Goal: Information Seeking & Learning: Check status

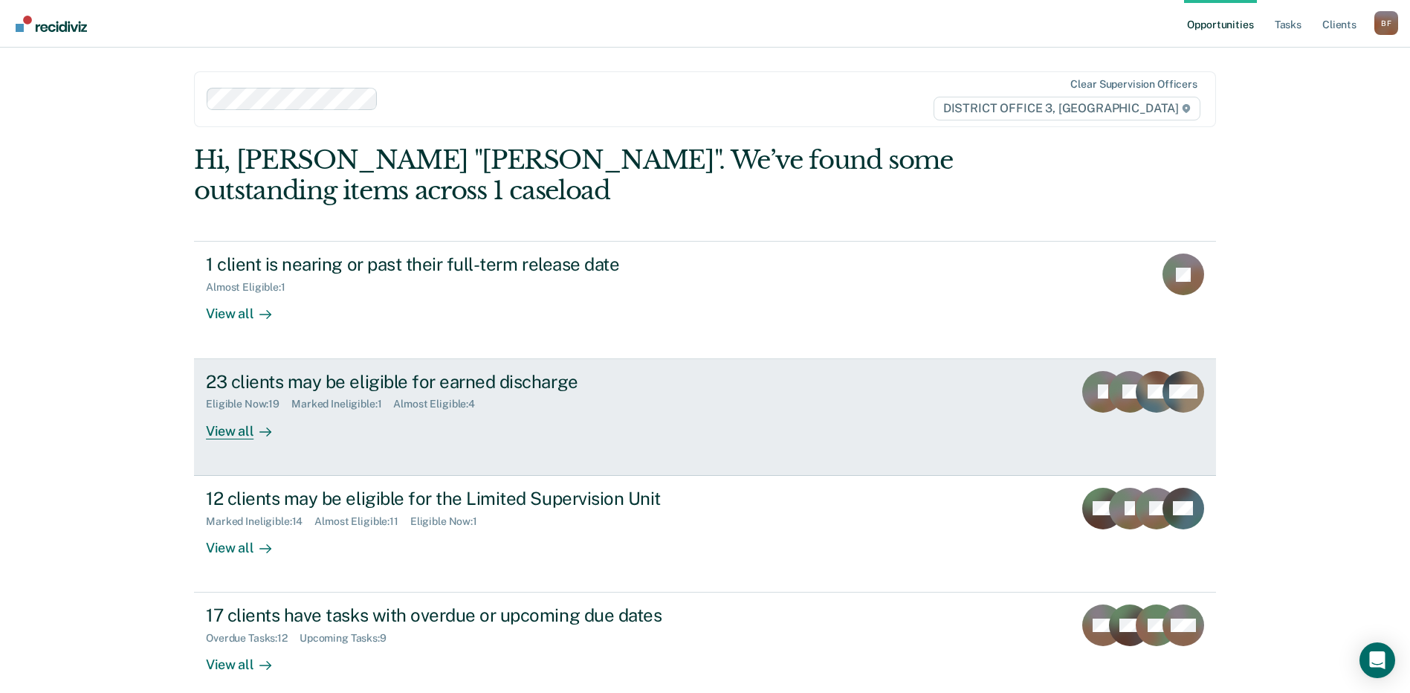
click at [320, 398] on div "Marked Ineligible : 1" at bounding box center [342, 404] width 102 height 13
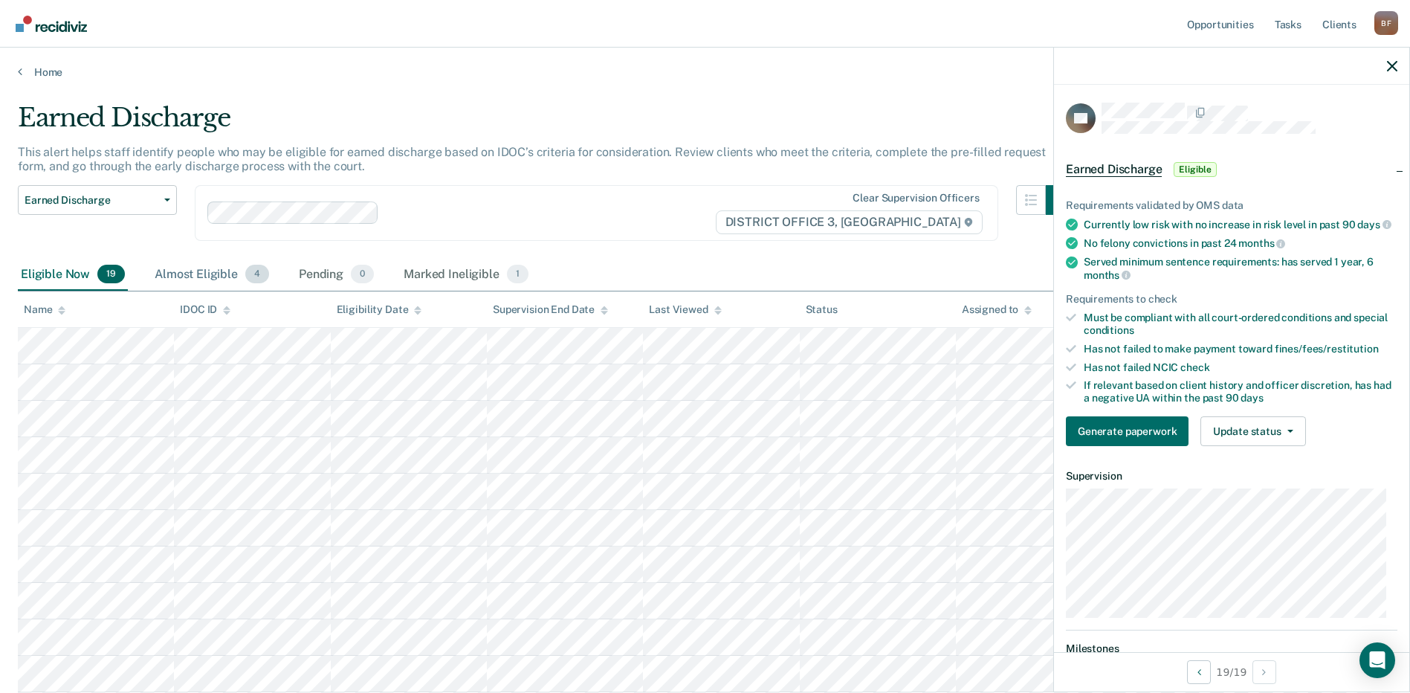
click at [207, 274] on div "Almost Eligible 4" at bounding box center [212, 275] width 120 height 33
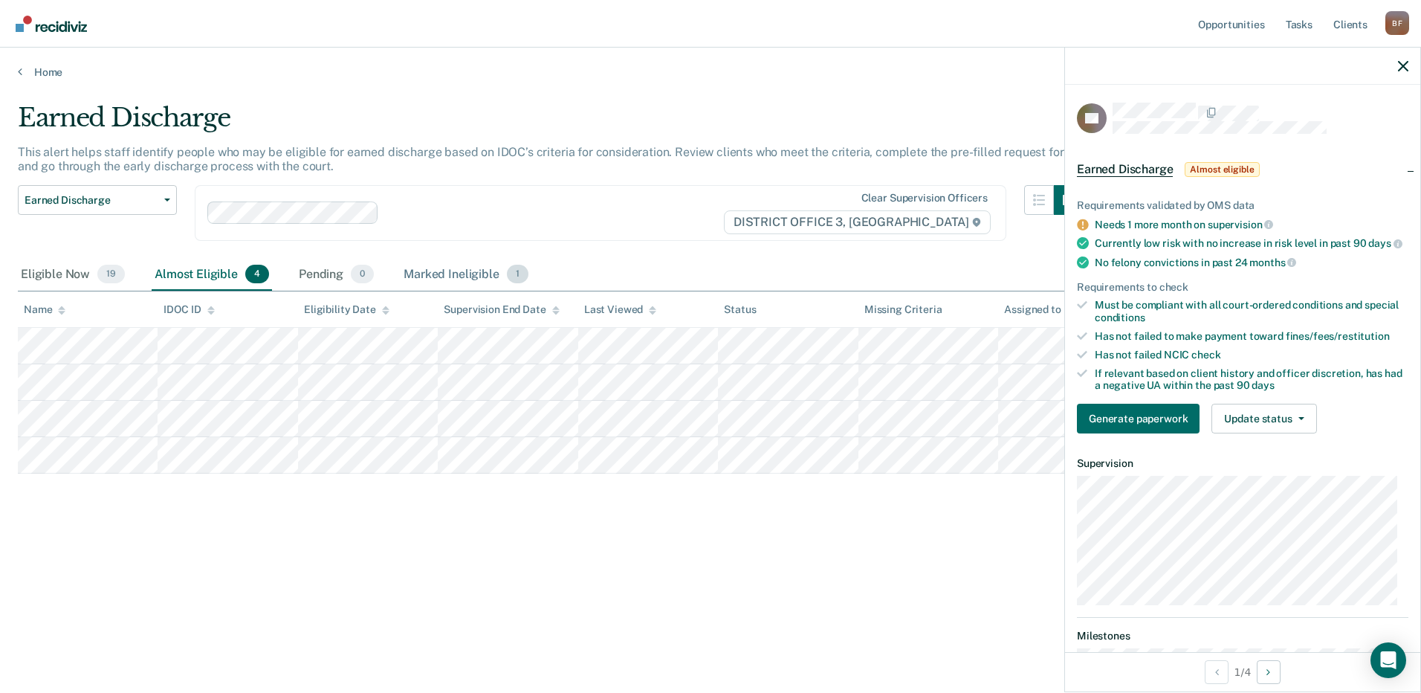
click at [460, 276] on div "Marked Ineligible 1" at bounding box center [466, 275] width 131 height 33
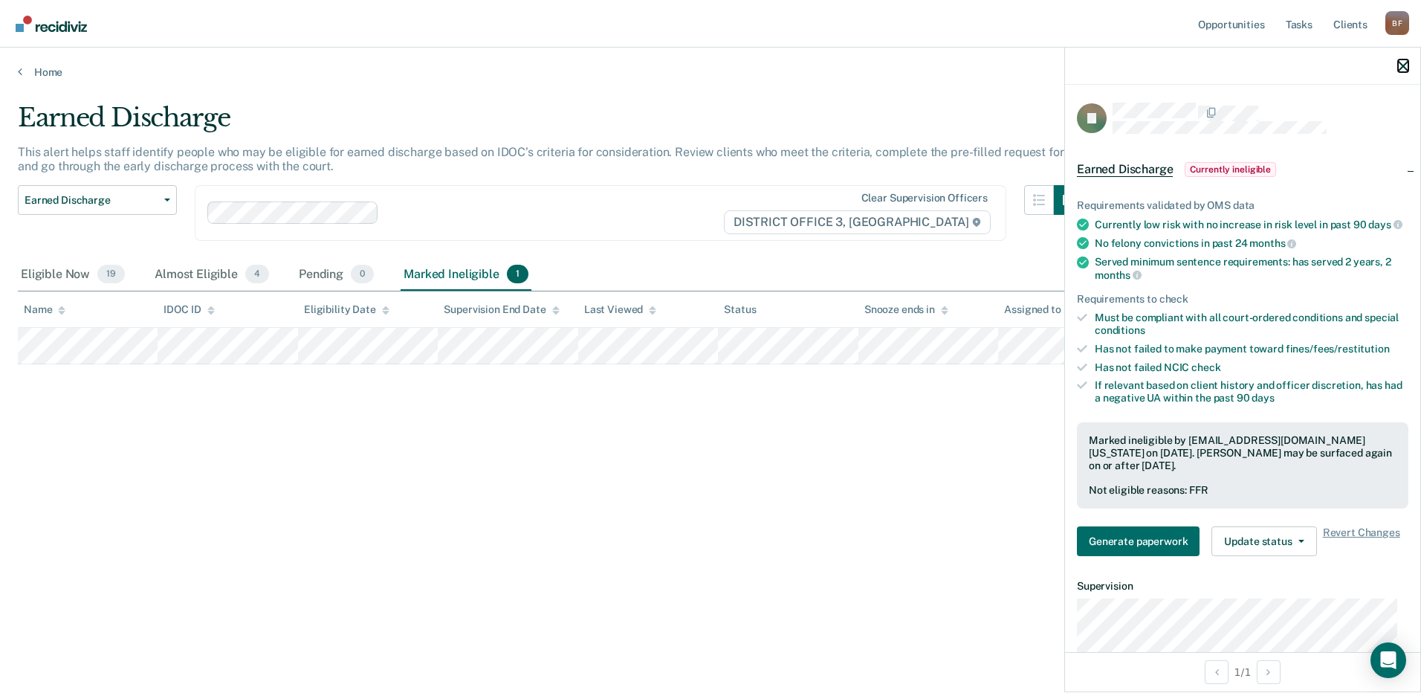
click at [1403, 65] on icon "button" at bounding box center [1403, 66] width 10 height 10
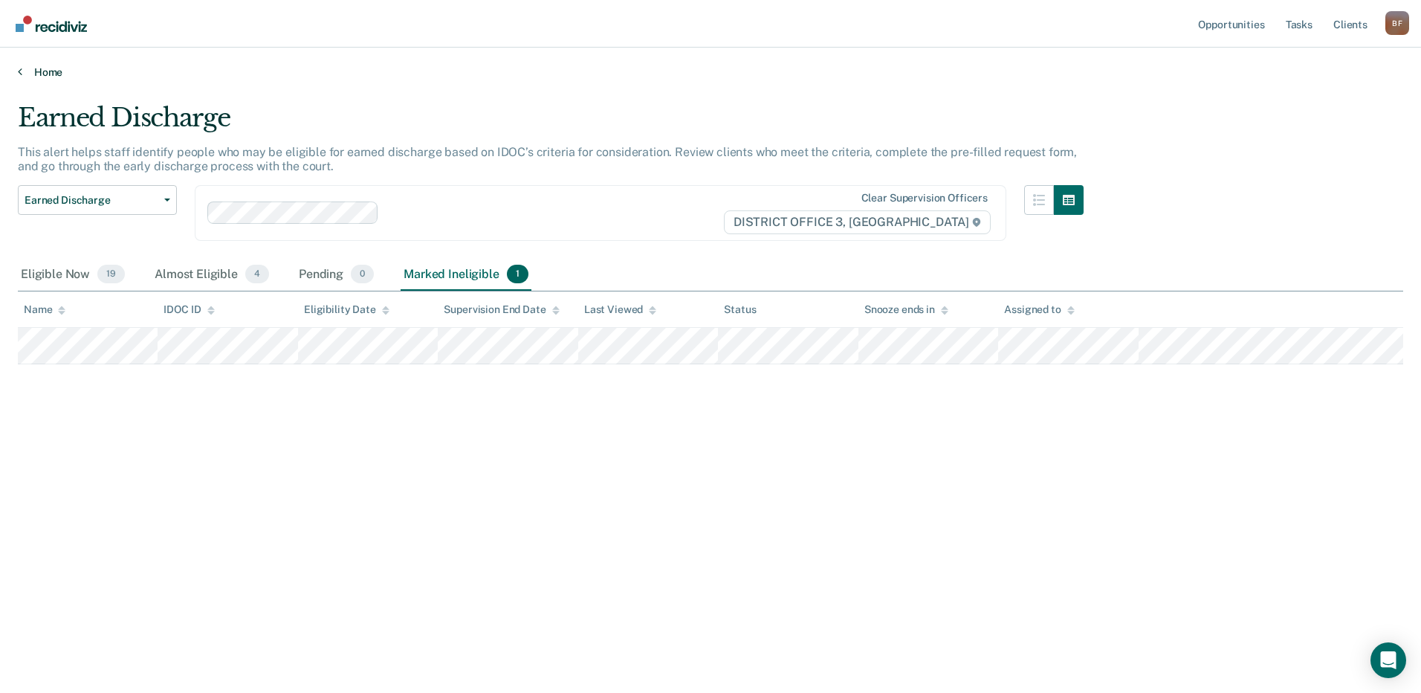
click at [50, 72] on link "Home" at bounding box center [710, 71] width 1385 height 13
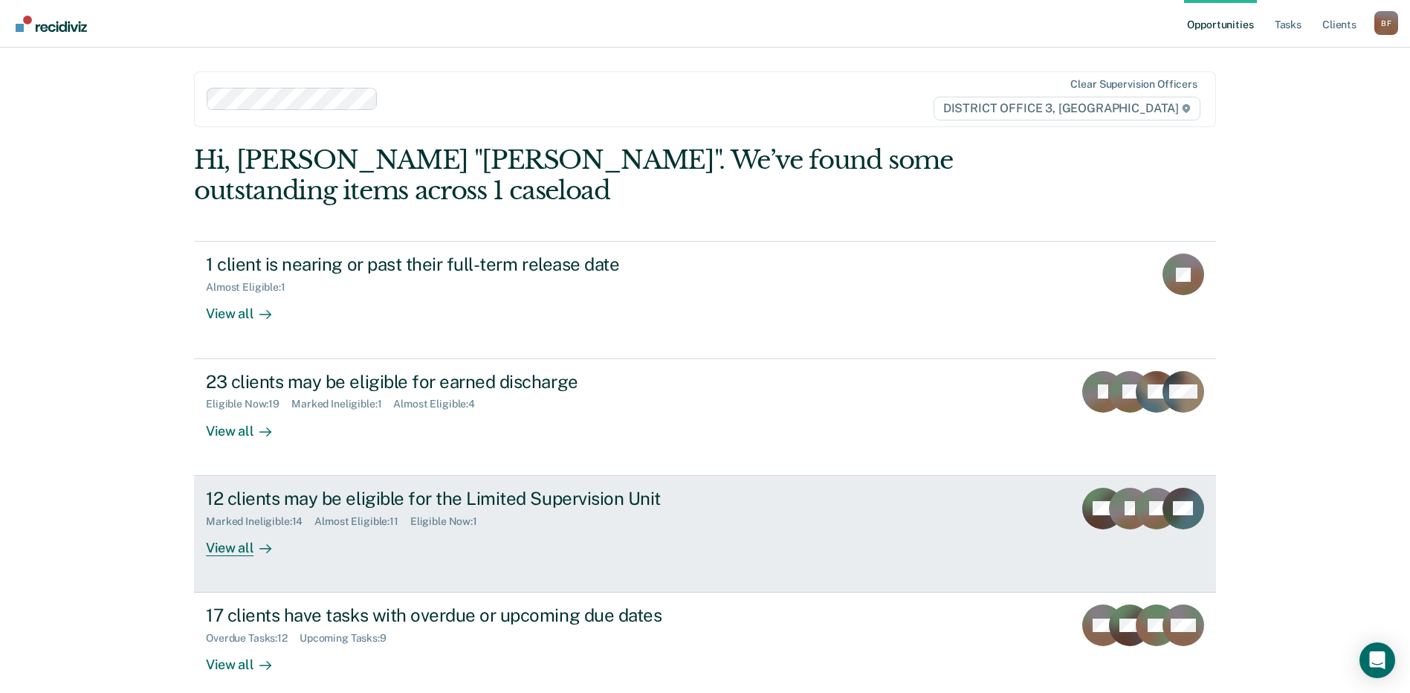
click at [262, 520] on div "Marked Ineligible : 14" at bounding box center [260, 521] width 109 height 13
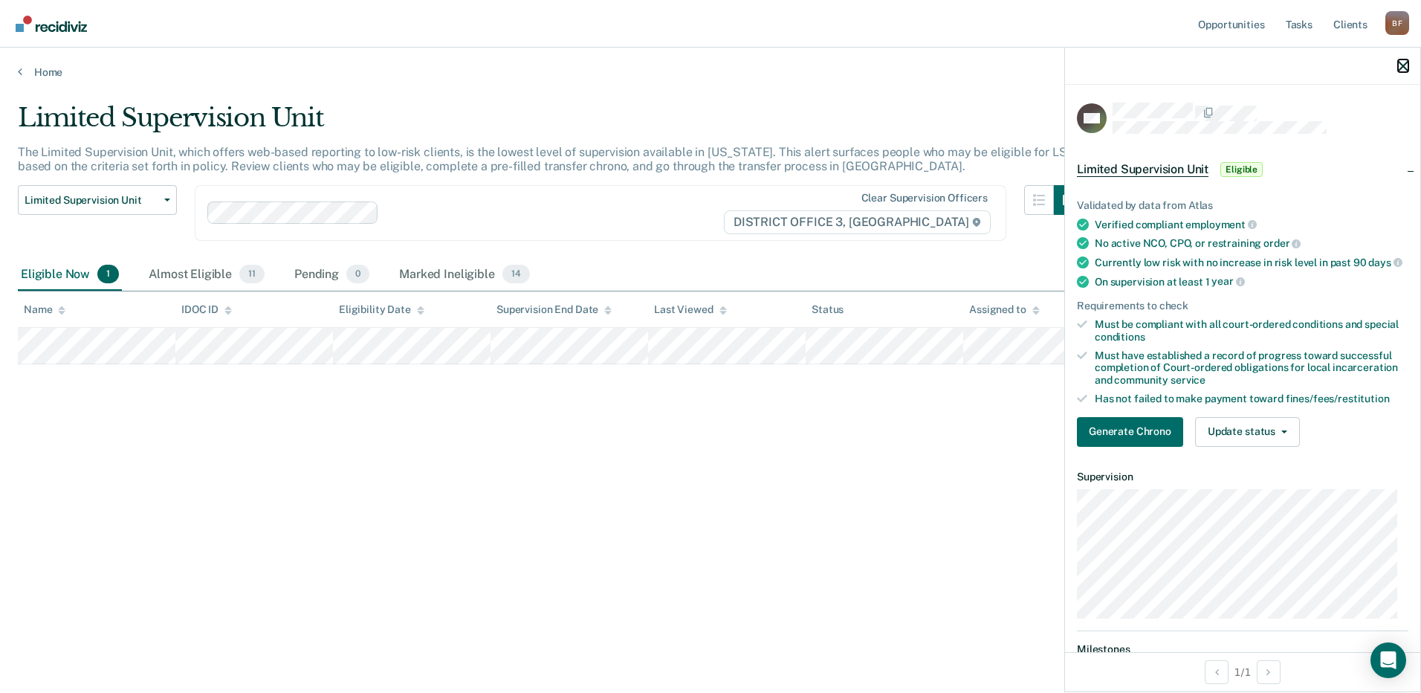
click at [1406, 68] on icon "button" at bounding box center [1403, 66] width 10 height 10
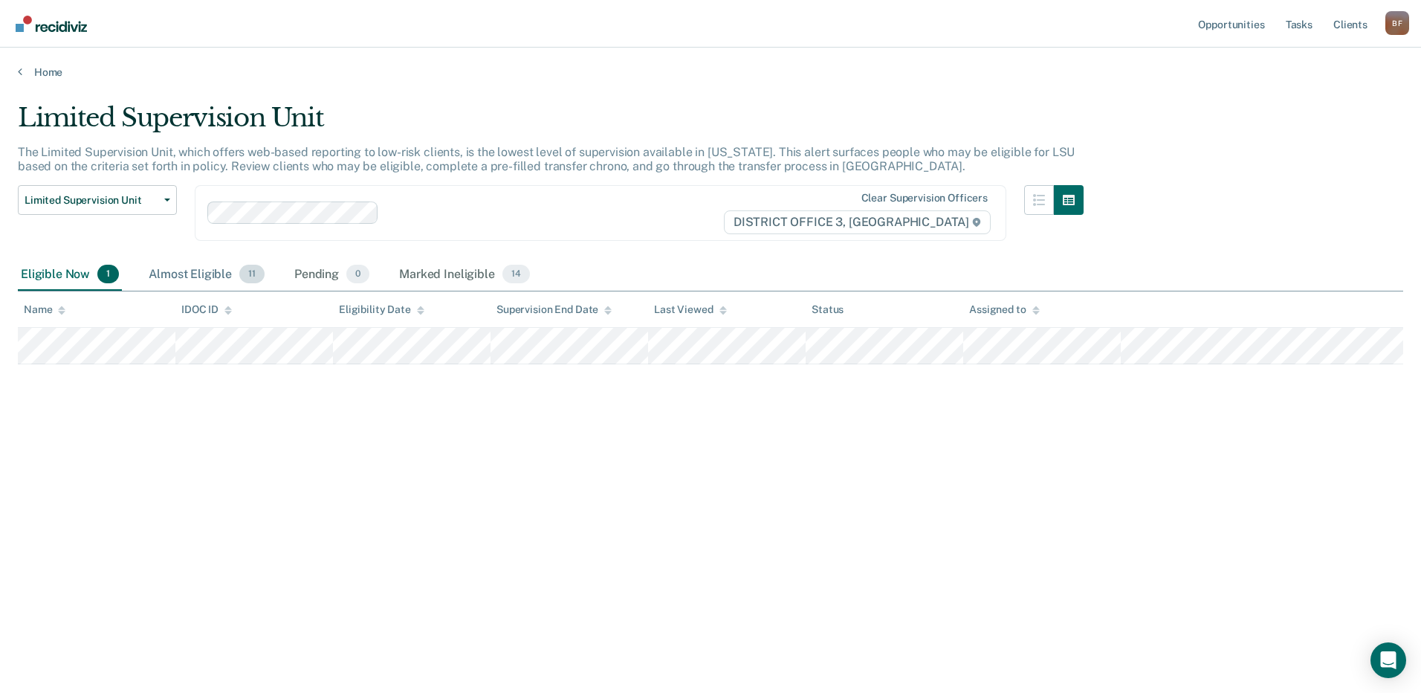
click at [196, 274] on div "Almost Eligible 11" at bounding box center [207, 275] width 122 height 33
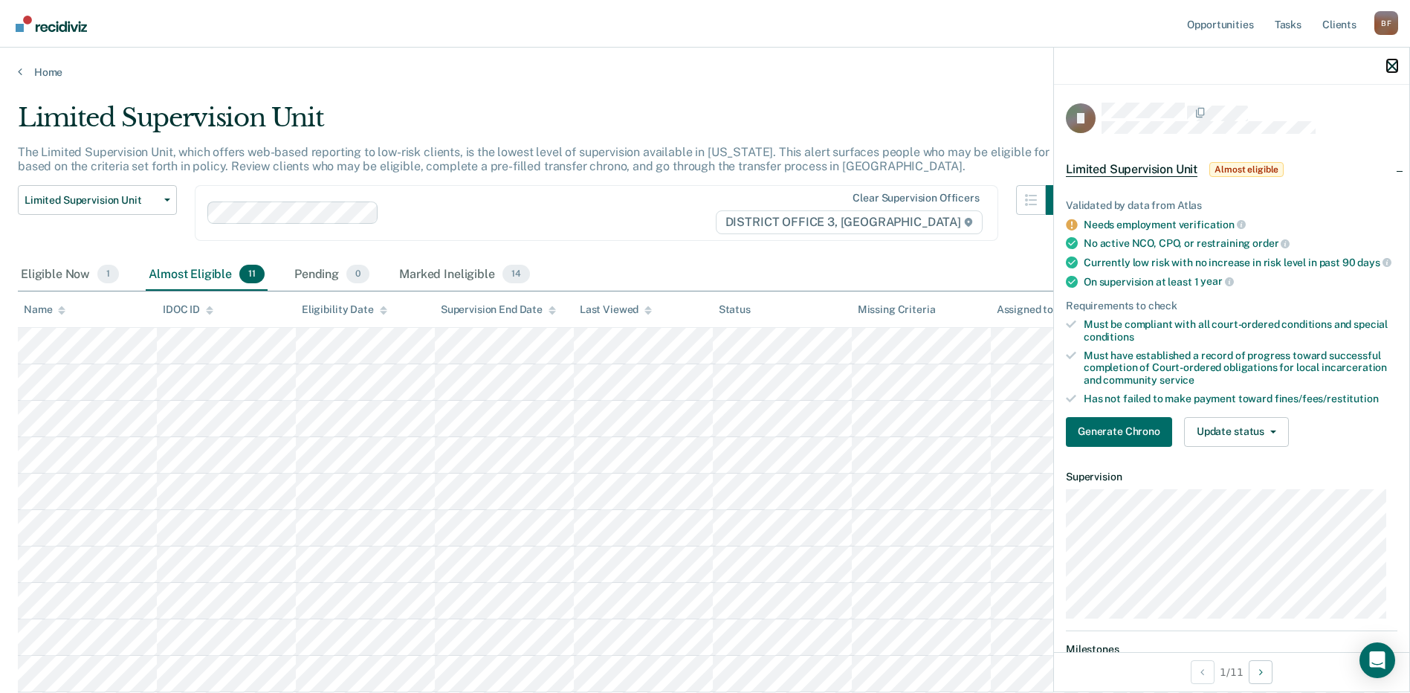
click at [1389, 67] on icon "button" at bounding box center [1392, 66] width 10 height 10
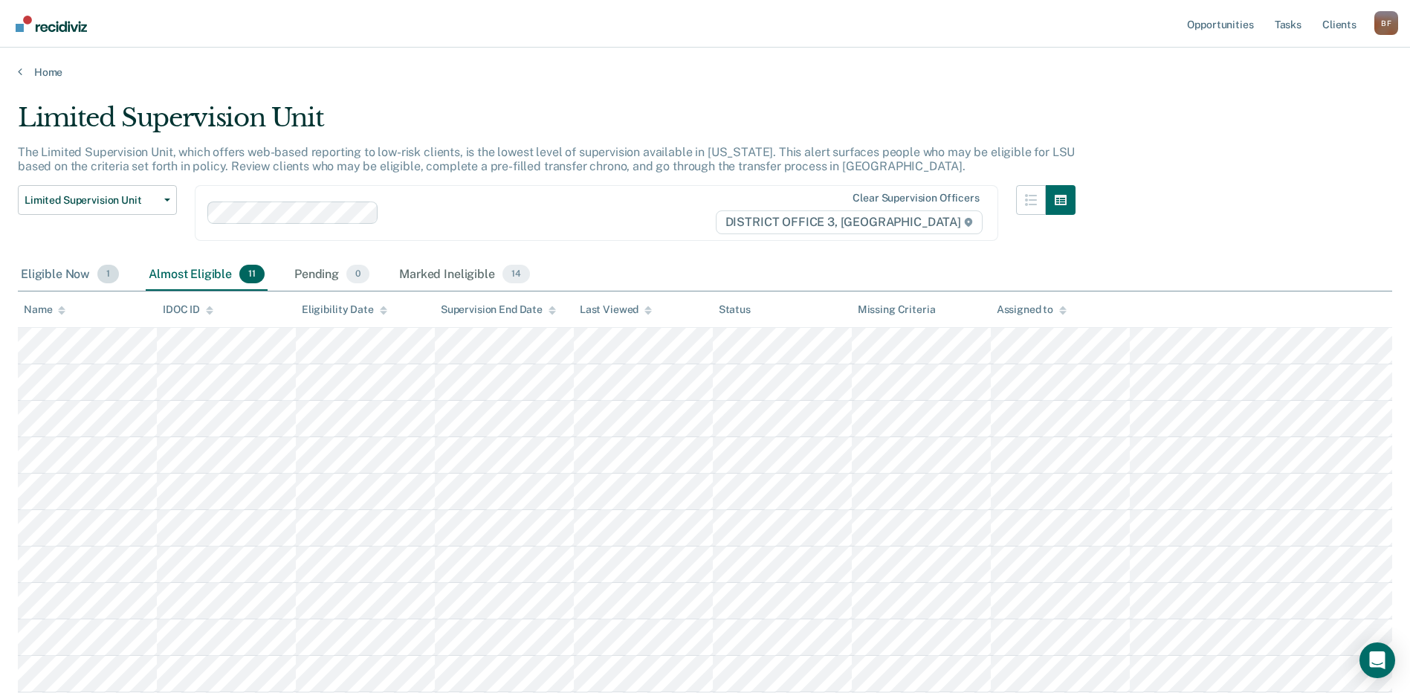
click at [59, 269] on div "Eligible Now 1" at bounding box center [70, 275] width 104 height 33
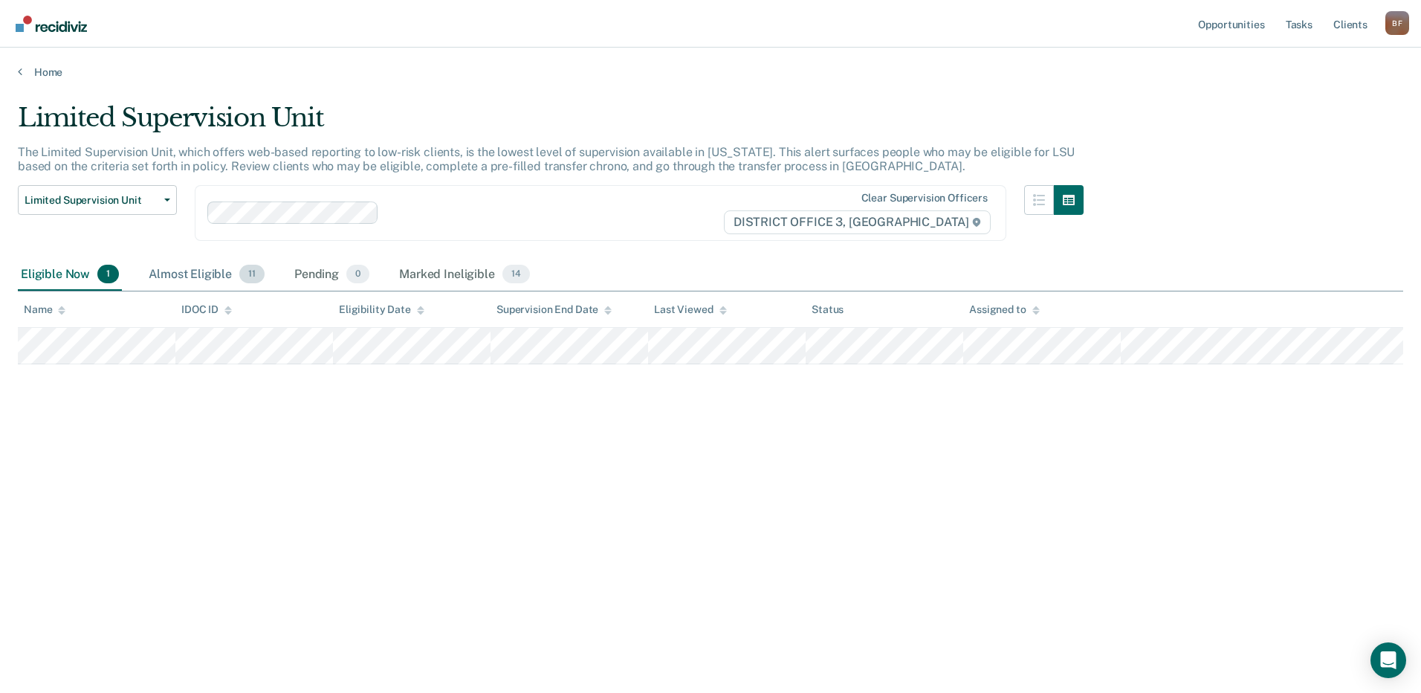
click at [190, 276] on div "Almost Eligible 11" at bounding box center [207, 275] width 122 height 33
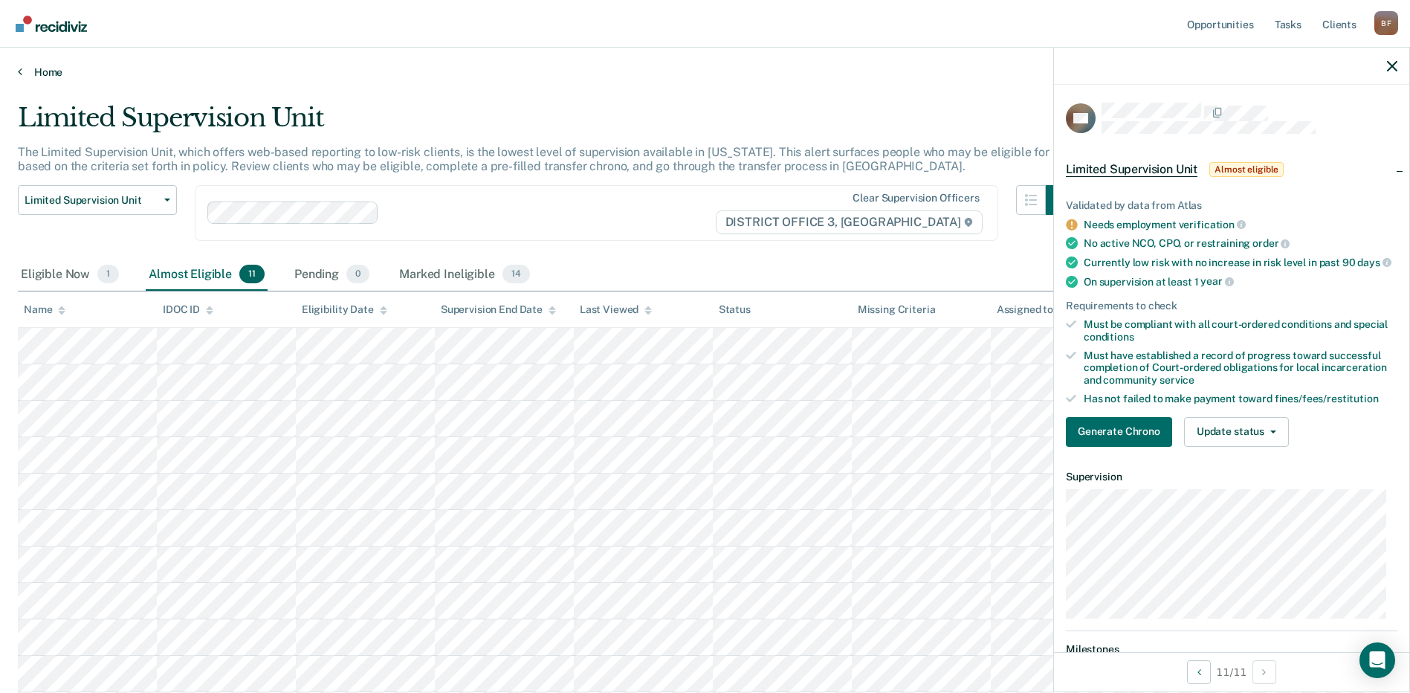
click at [54, 72] on link "Home" at bounding box center [705, 71] width 1374 height 13
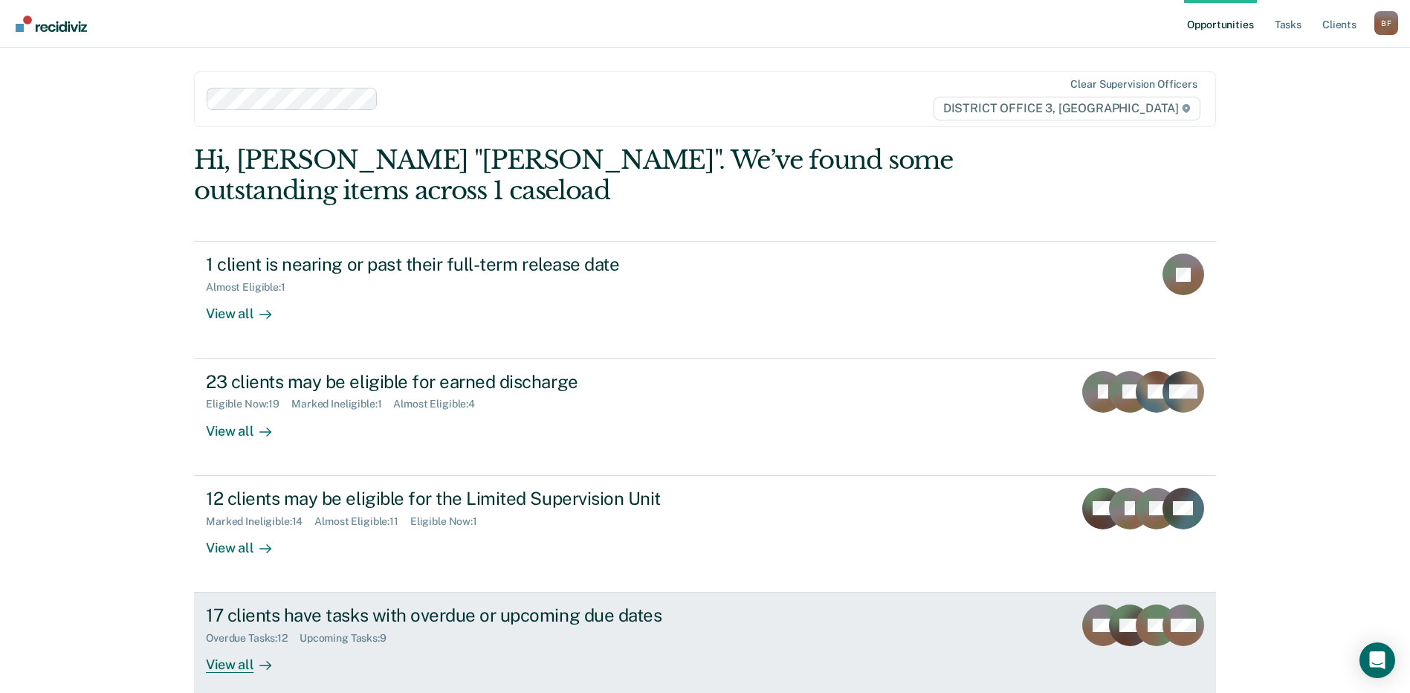
click at [275, 641] on div "Overdue Tasks : 12" at bounding box center [253, 638] width 94 height 13
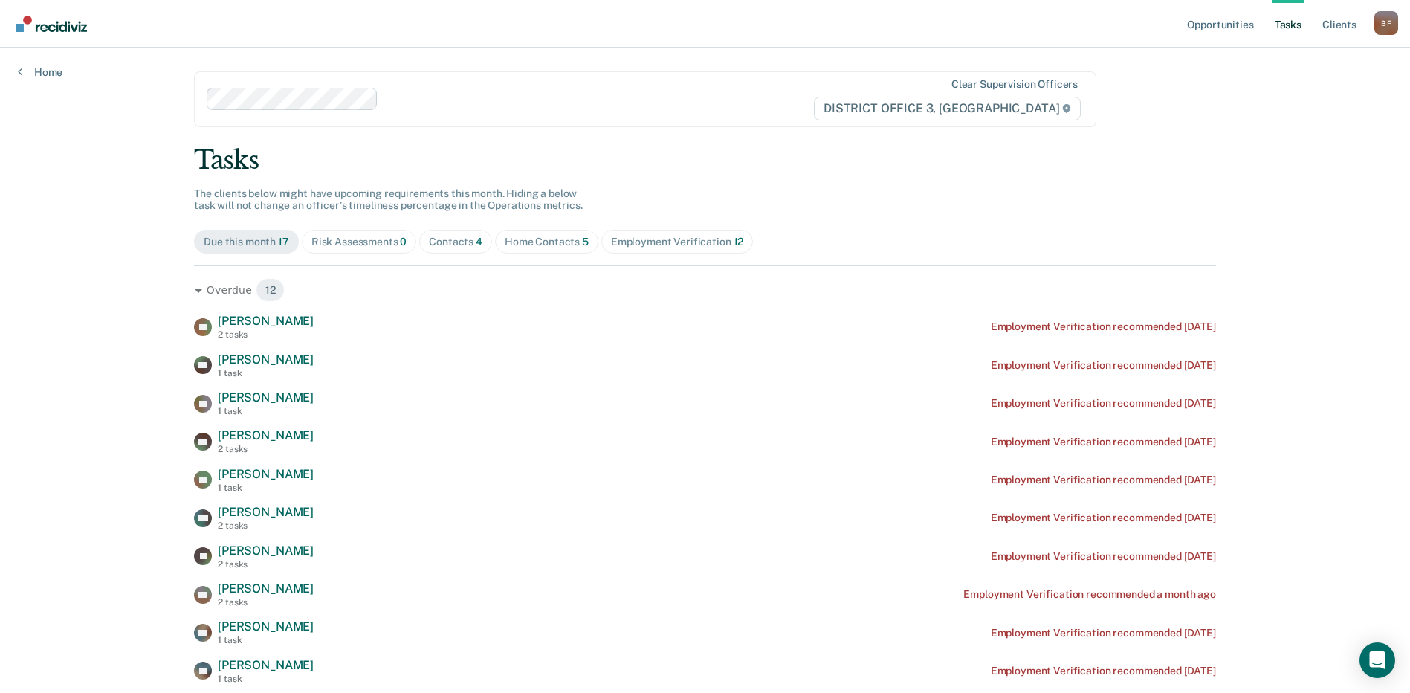
click at [369, 240] on div "Risk Assessments 0" at bounding box center [359, 242] width 96 height 13
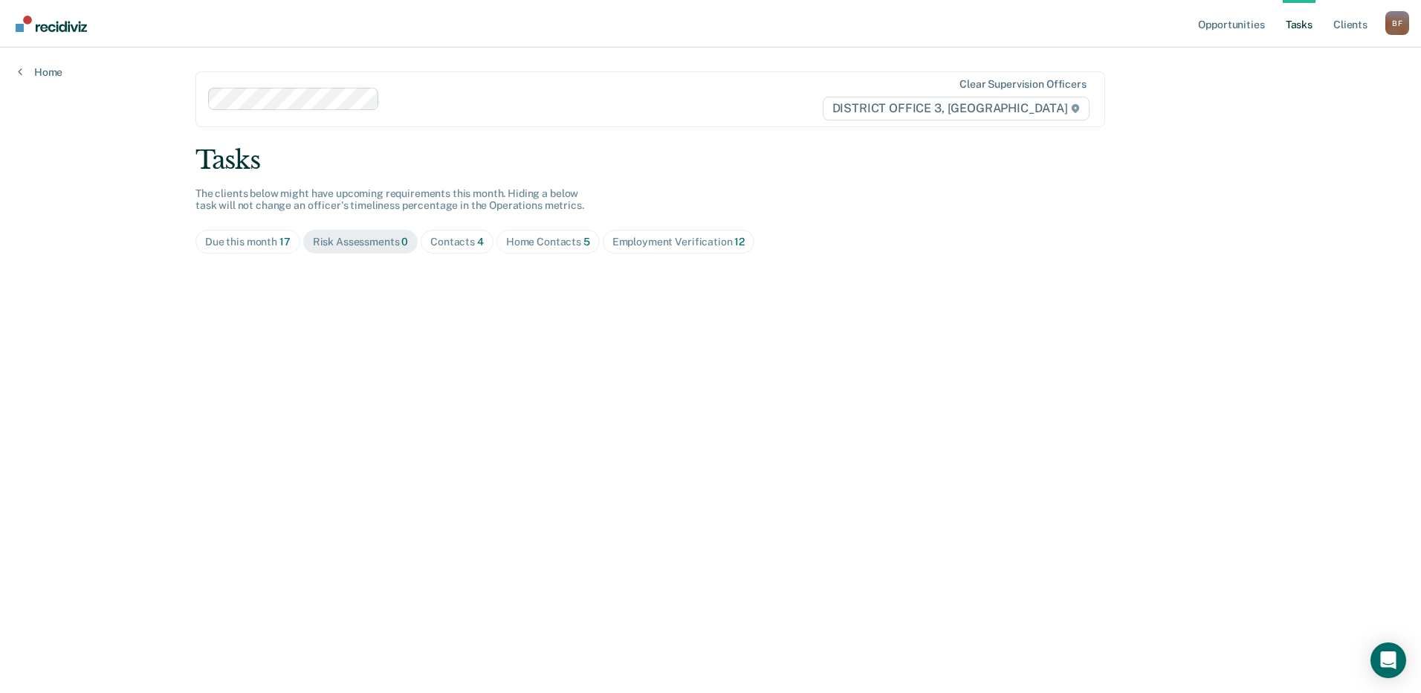
click at [442, 243] on div "Contacts 4" at bounding box center [457, 242] width 54 height 13
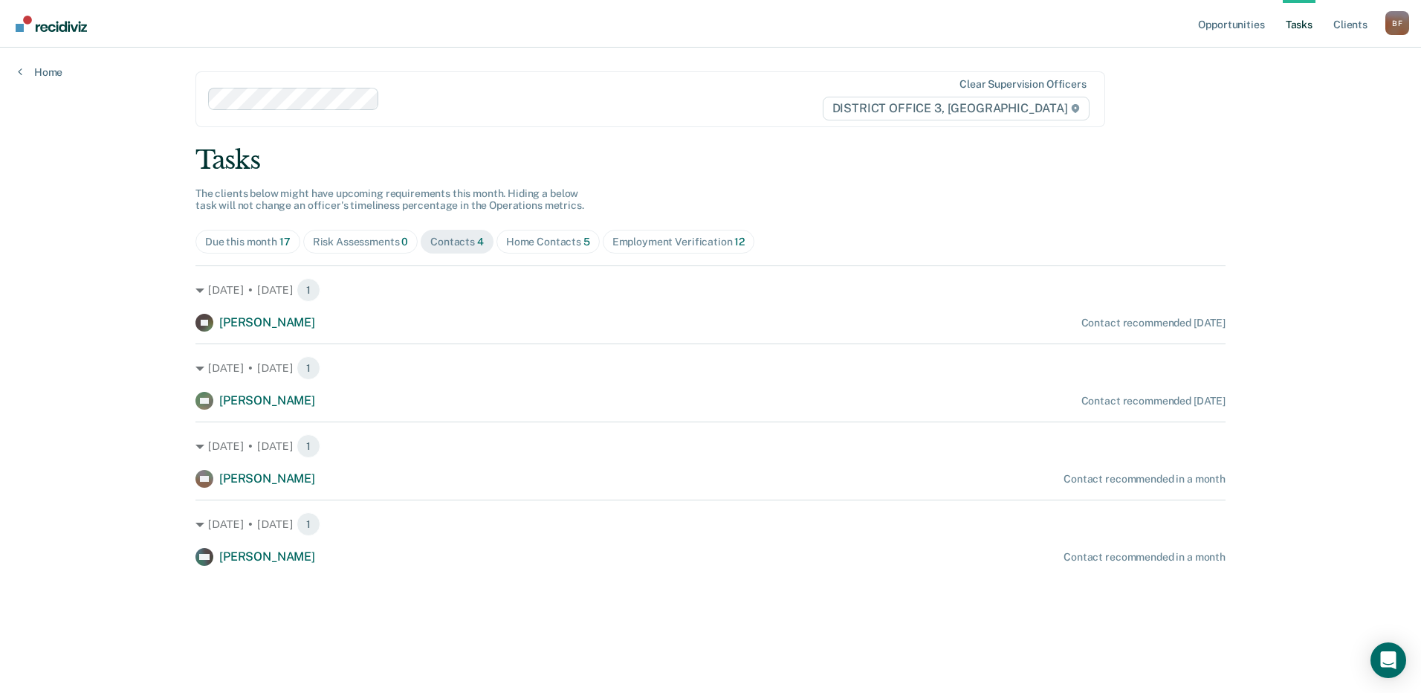
click at [531, 242] on div "Home Contacts 5" at bounding box center [548, 242] width 84 height 13
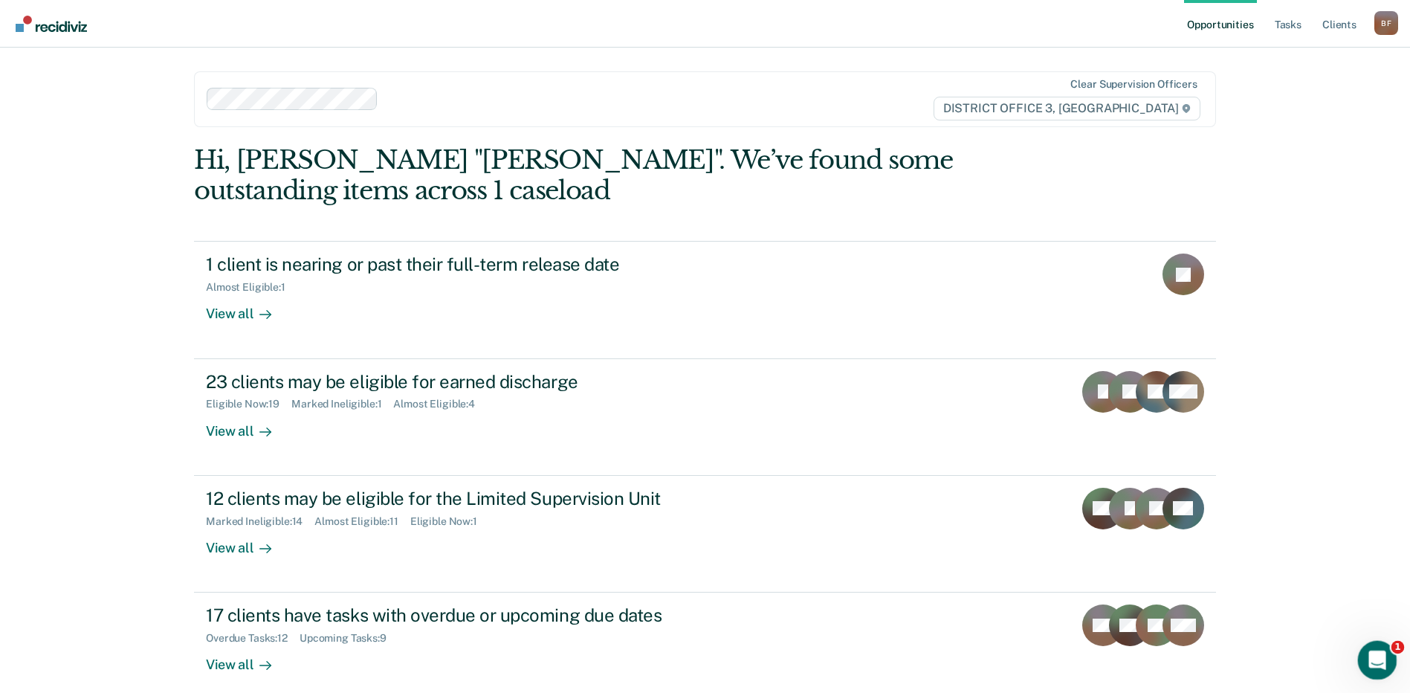
click at [1378, 651] on icon "Open Intercom Messenger" at bounding box center [1375, 658] width 25 height 25
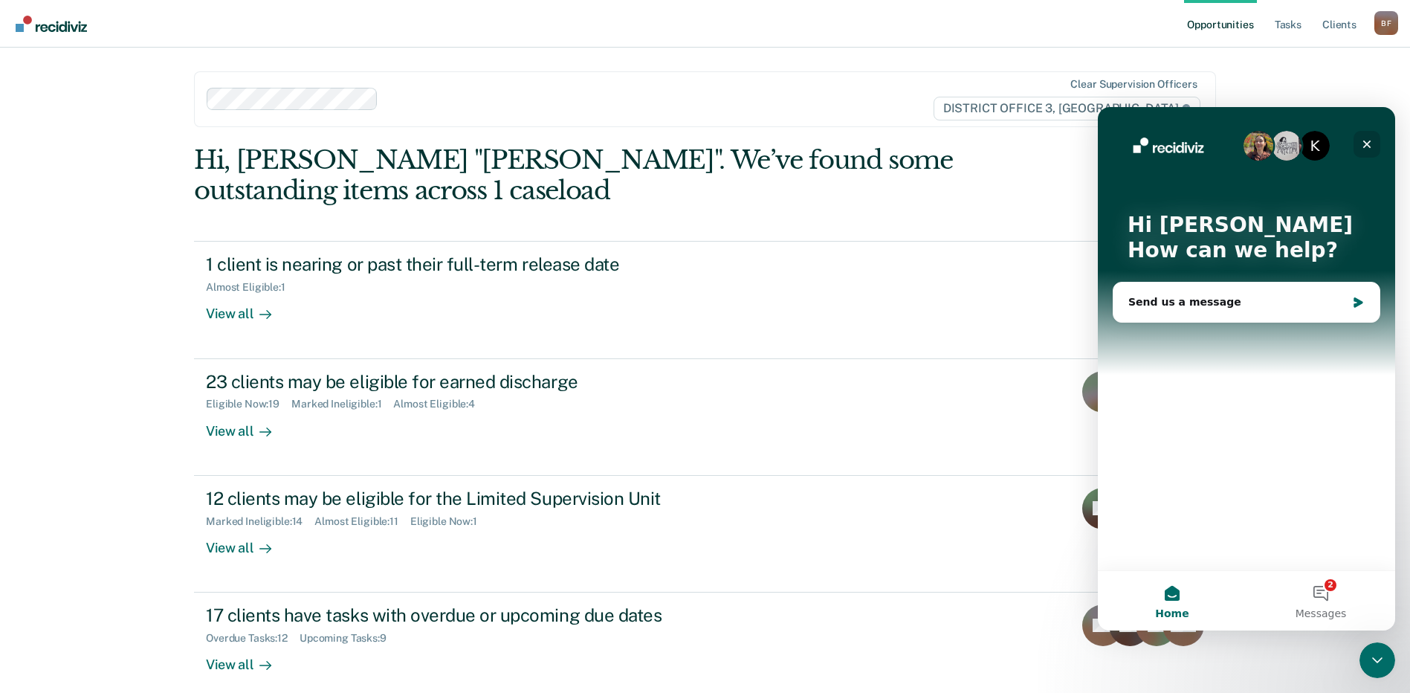
click at [1364, 143] on icon "Close" at bounding box center [1367, 144] width 12 height 12
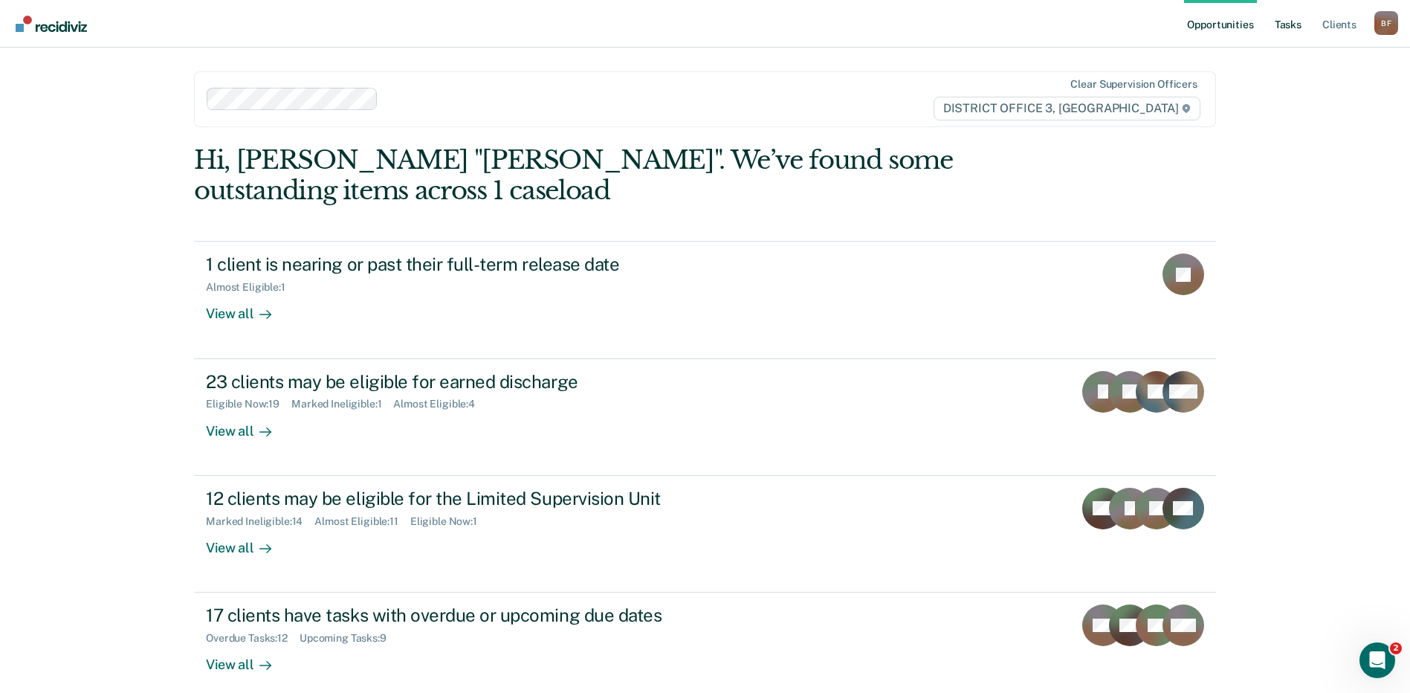
click at [1290, 20] on link "Tasks" at bounding box center [1288, 24] width 33 height 48
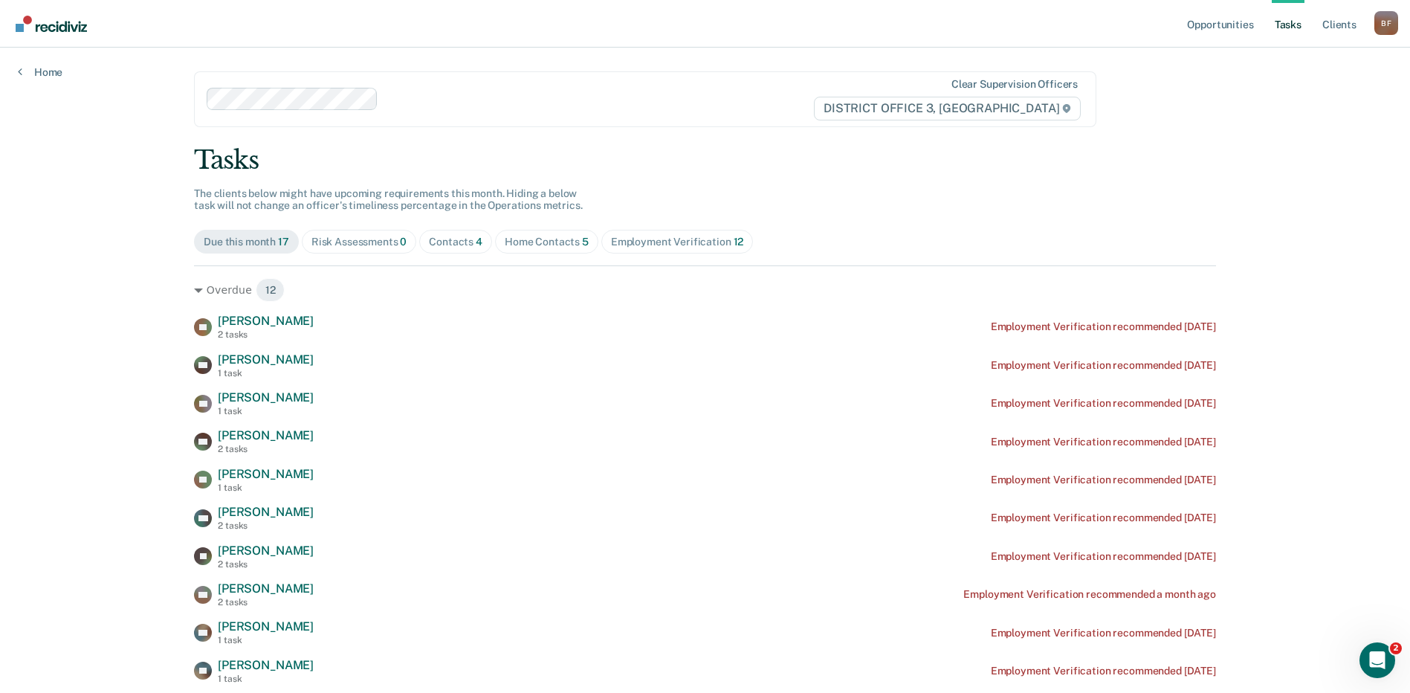
click at [549, 241] on div "Home Contacts 5" at bounding box center [547, 242] width 84 height 13
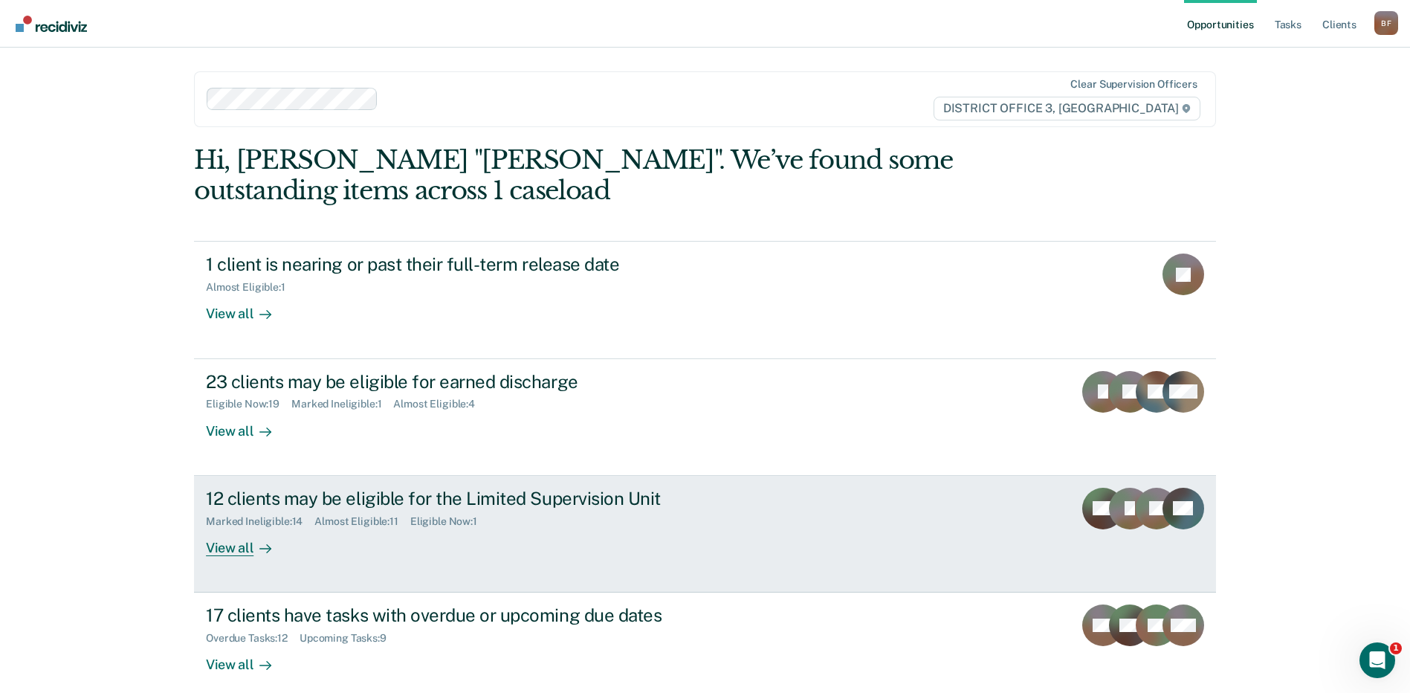
click at [292, 511] on div "Marked Ineligible : 14 Almost Eligible : 11 Eligible Now : 1" at bounding box center [467, 518] width 522 height 19
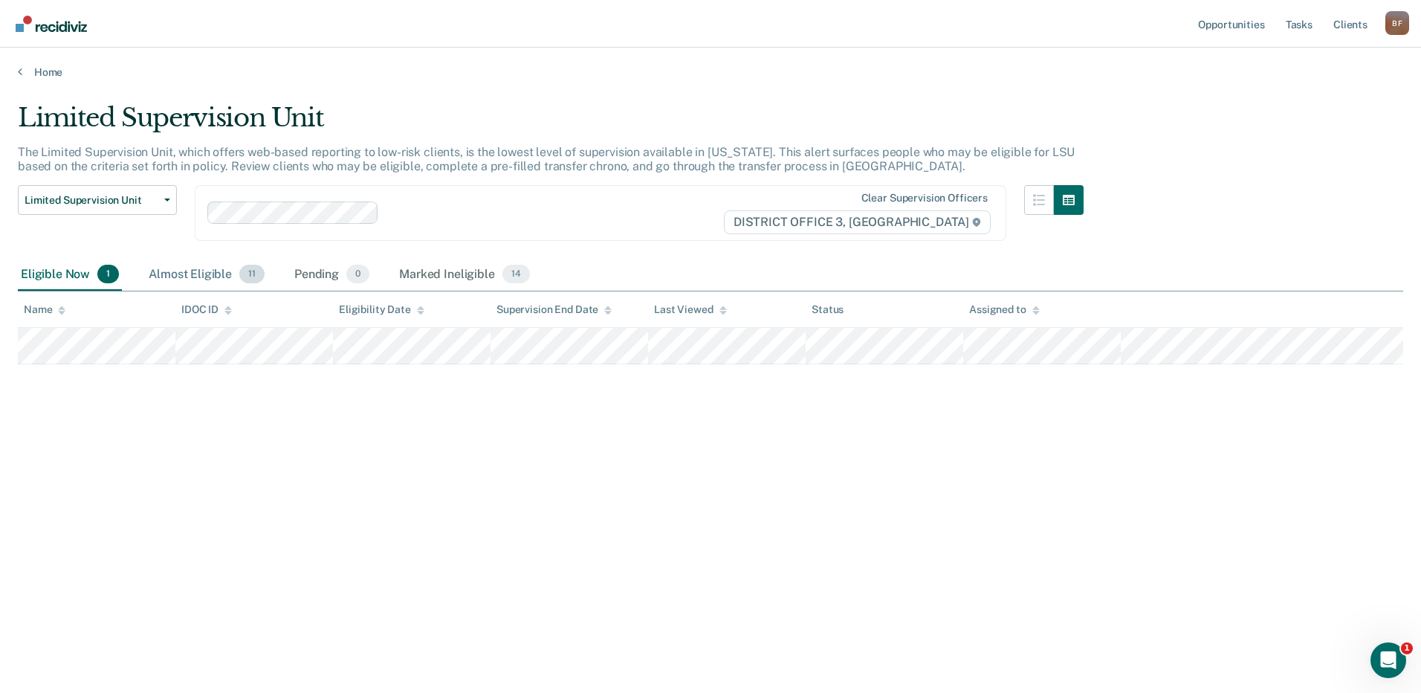
click at [186, 279] on div "Almost Eligible 11" at bounding box center [207, 275] width 122 height 33
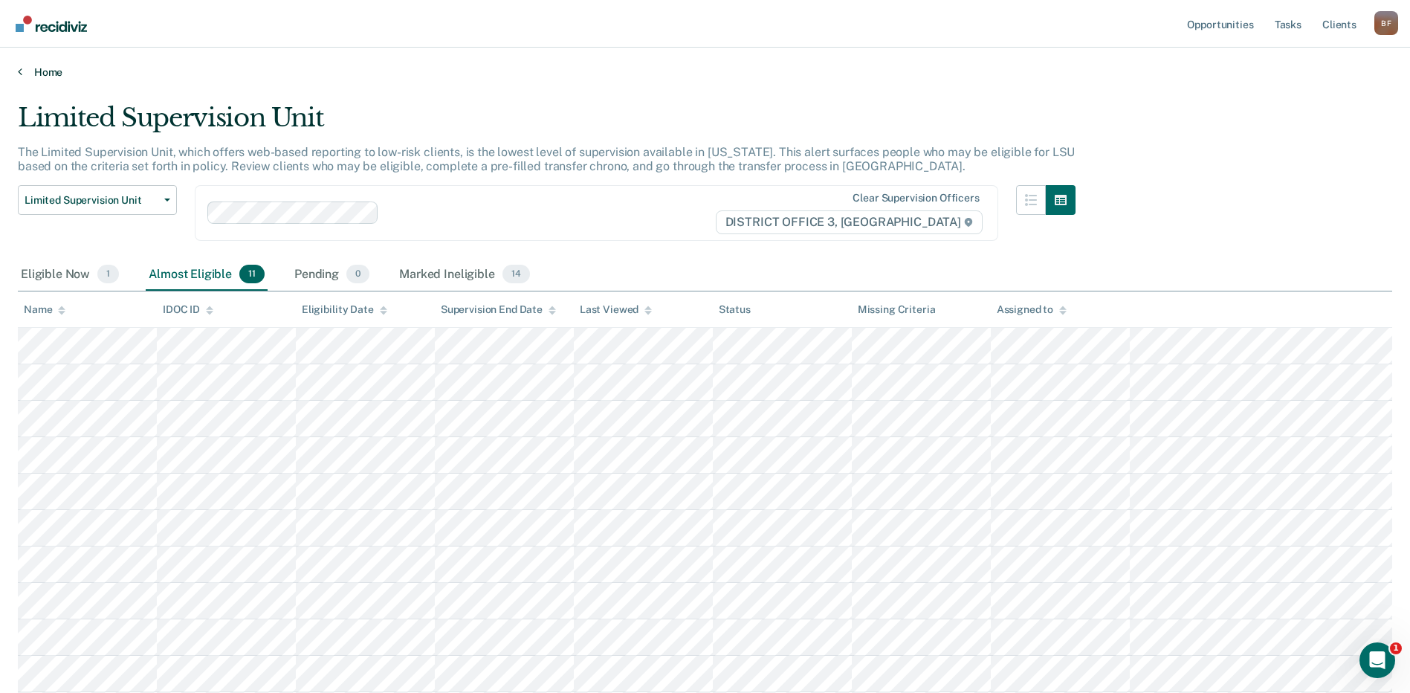
click at [26, 74] on link "Home" at bounding box center [705, 71] width 1374 height 13
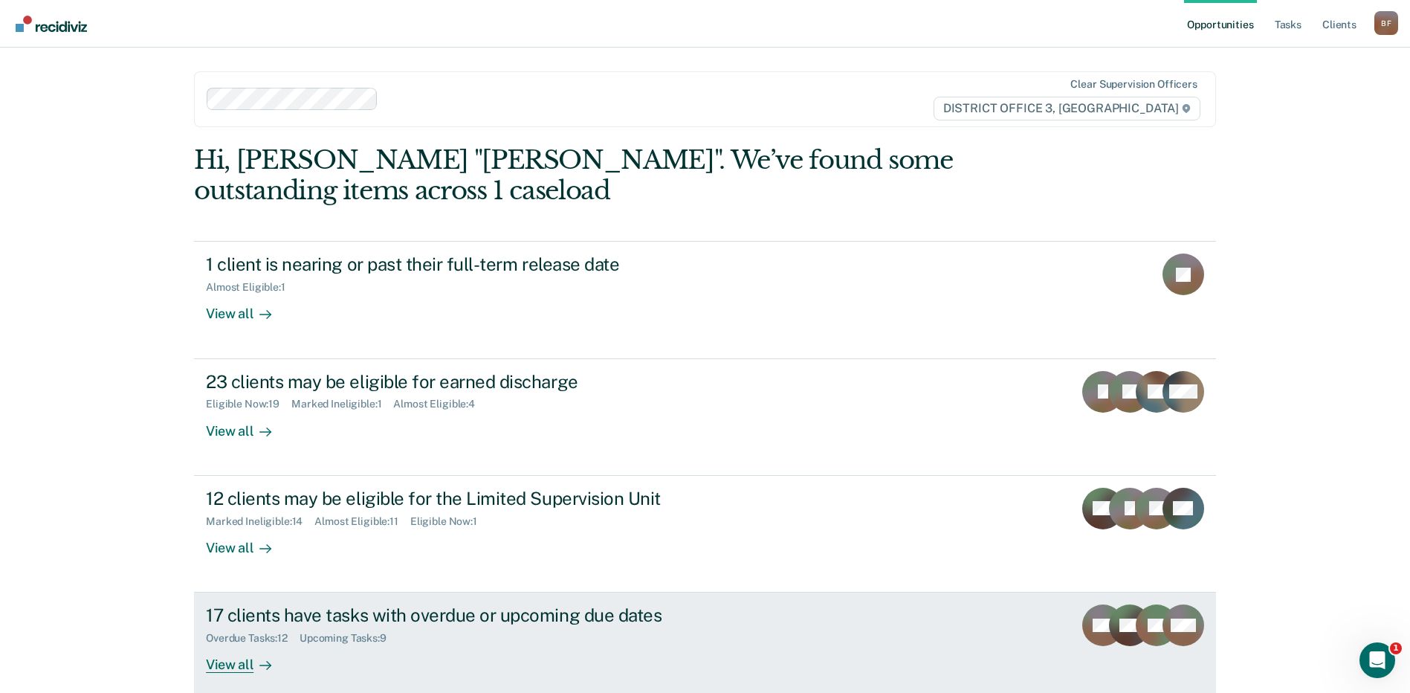
click at [300, 609] on div "17 clients have tasks with overdue or upcoming due dates" at bounding box center [467, 615] width 522 height 22
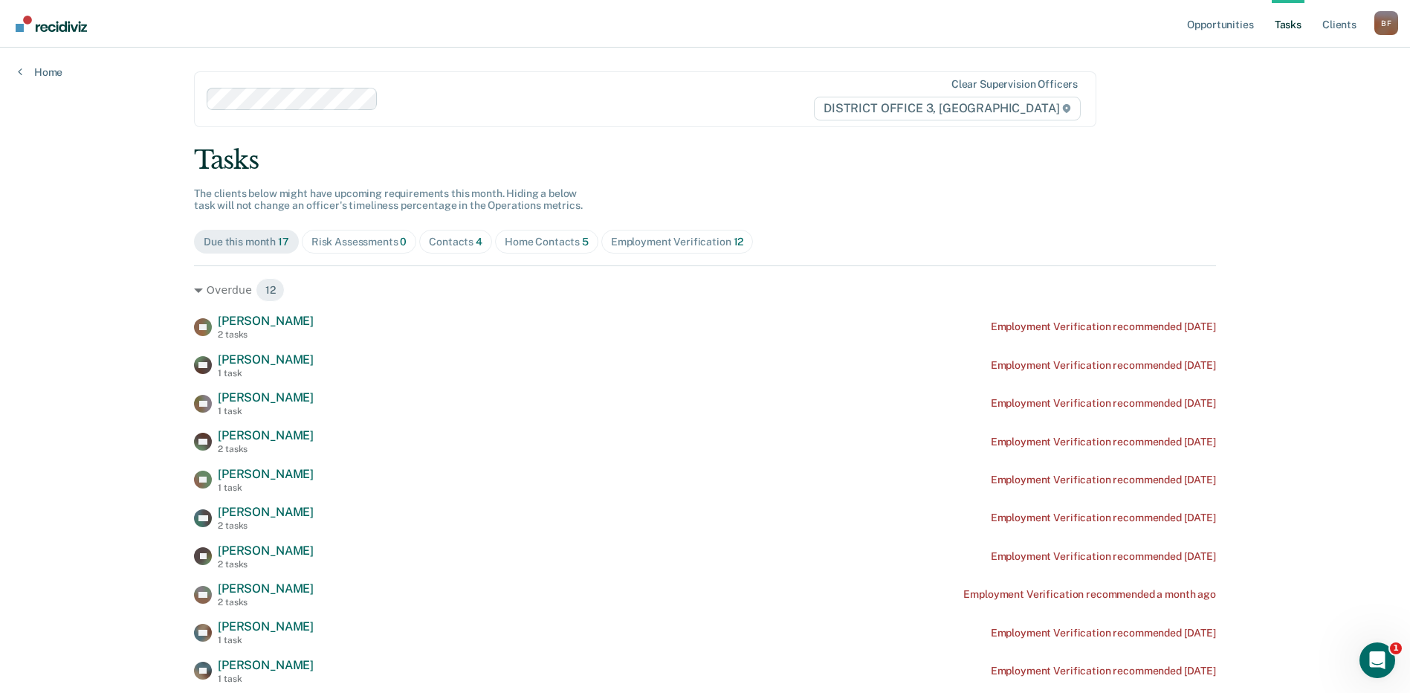
click at [359, 245] on div "Risk Assessments 0" at bounding box center [359, 242] width 96 height 13
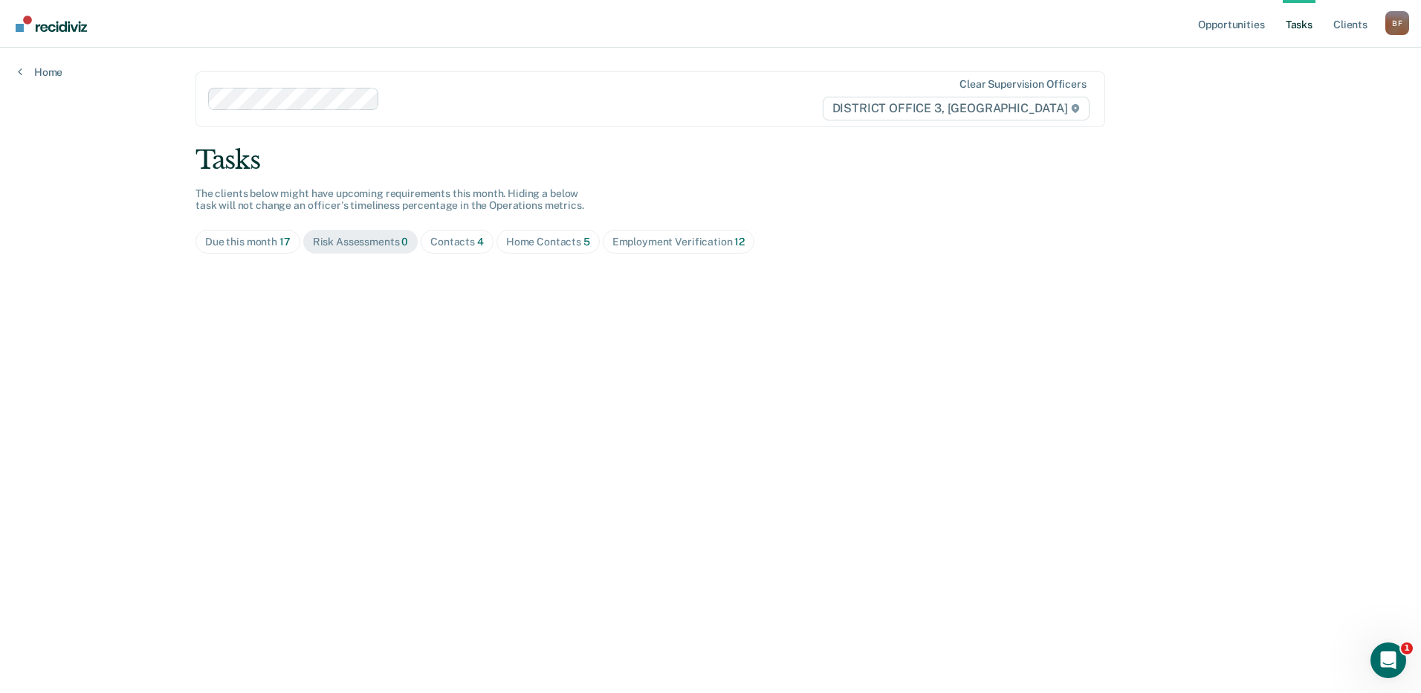
click at [450, 244] on div "Contacts 4" at bounding box center [457, 242] width 54 height 13
